Goal: Transaction & Acquisition: Purchase product/service

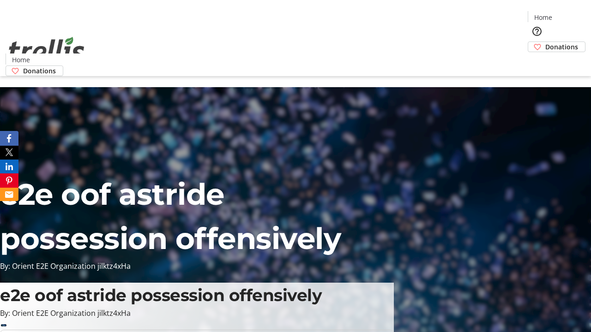
click at [545, 42] on span "Donations" at bounding box center [561, 47] width 33 height 10
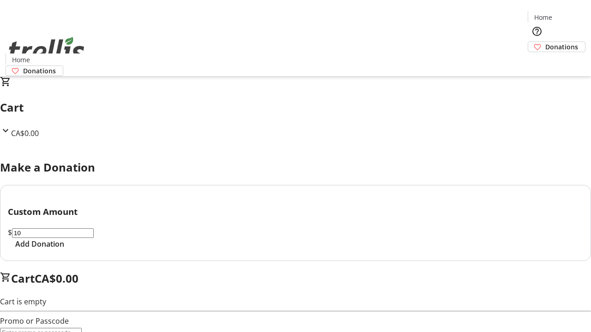
click at [64, 250] on span "Add Donation" at bounding box center [39, 244] width 49 height 11
